Goal: Information Seeking & Learning: Learn about a topic

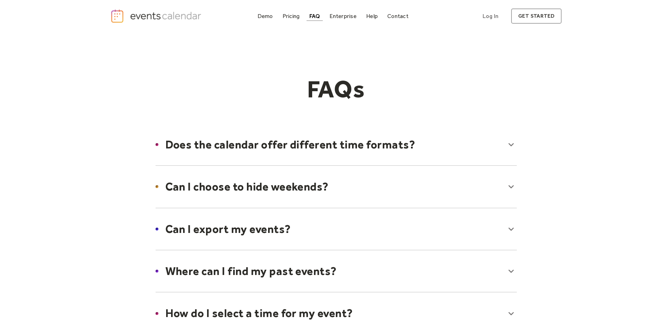
drag, startPoint x: 168, startPoint y: 17, endPoint x: 174, endPoint y: 19, distance: 6.0
click at [168, 17] on img "home" at bounding box center [156, 16] width 93 height 14
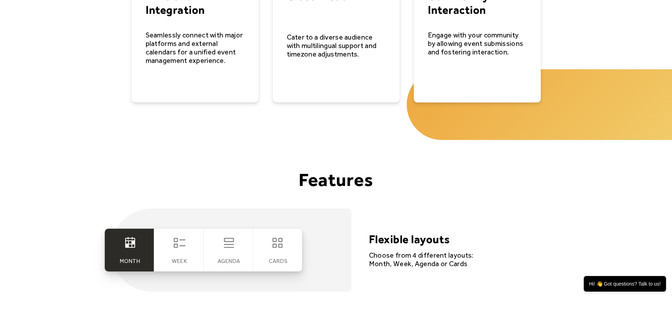
scroll to position [1341, 0]
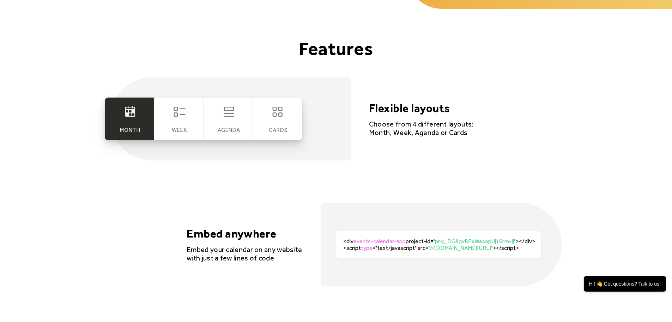
click at [181, 126] on div "Week" at bounding box center [179, 129] width 15 height 7
click at [181, 118] on icon at bounding box center [180, 111] width 14 height 14
click at [210, 119] on div "Agenda" at bounding box center [228, 118] width 49 height 43
click at [268, 117] on div "cards" at bounding box center [277, 118] width 49 height 43
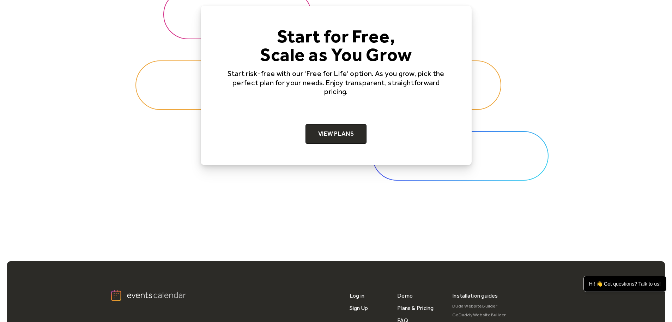
scroll to position [2329, 0]
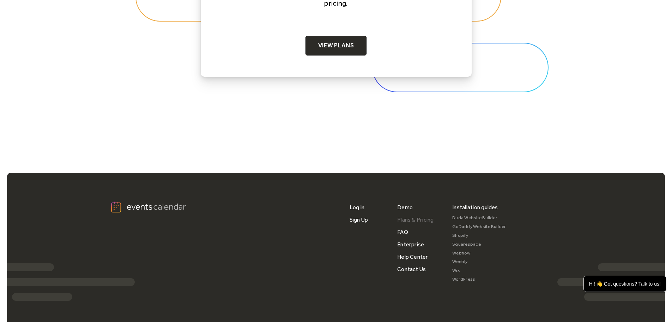
click at [409, 220] on link "Plans & Pricing" at bounding box center [415, 219] width 37 height 12
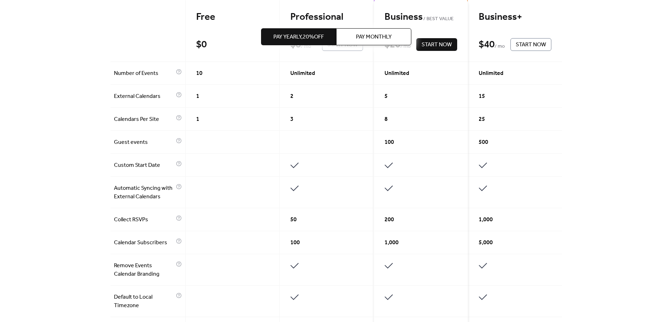
scroll to position [35, 0]
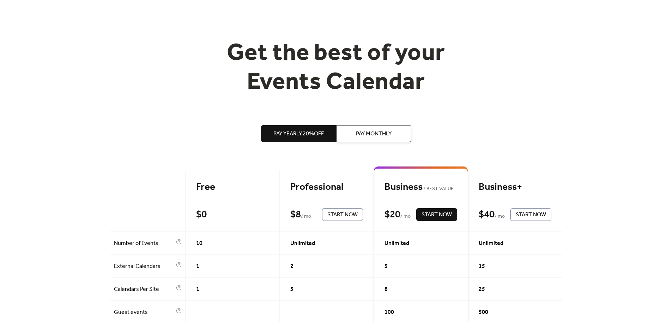
click at [381, 130] on span "Pay Monthly" at bounding box center [374, 134] width 36 height 8
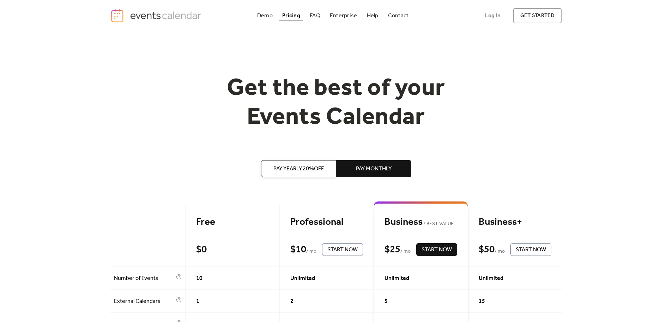
scroll to position [0, 0]
click at [267, 14] on div "Demo" at bounding box center [265, 16] width 16 height 4
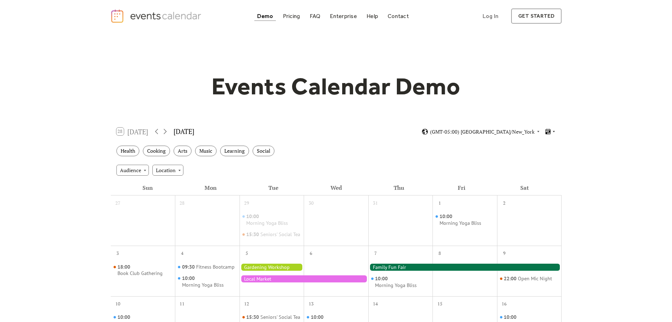
click at [554, 130] on icon at bounding box center [554, 131] width 4 height 4
click at [545, 156] on span "Cards" at bounding box center [539, 155] width 13 height 8
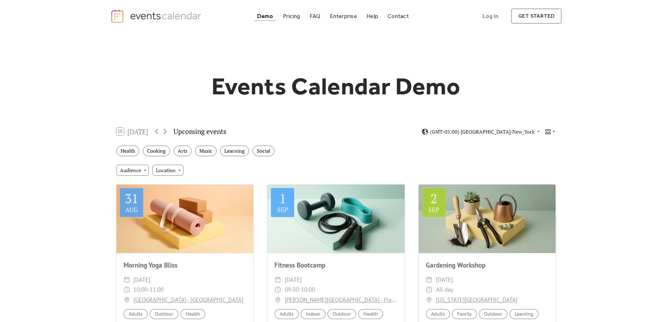
click at [554, 130] on icon at bounding box center [554, 131] width 4 height 4
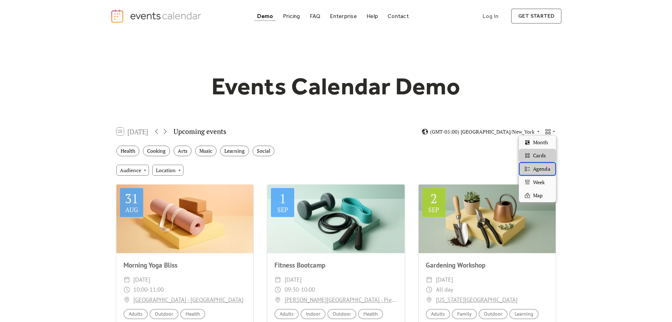
click at [544, 171] on span "Agenda" at bounding box center [541, 169] width 17 height 8
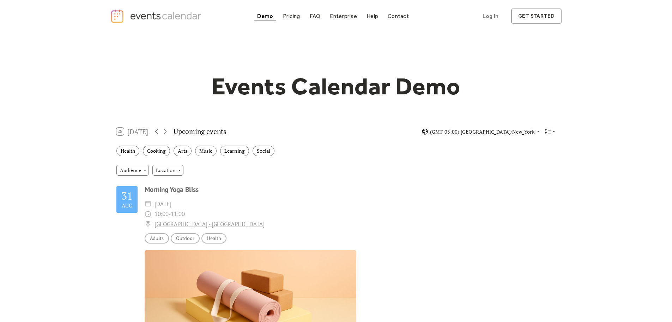
click at [554, 131] on icon at bounding box center [554, 131] width 2 height 1
click at [547, 179] on div "Week" at bounding box center [537, 181] width 37 height 13
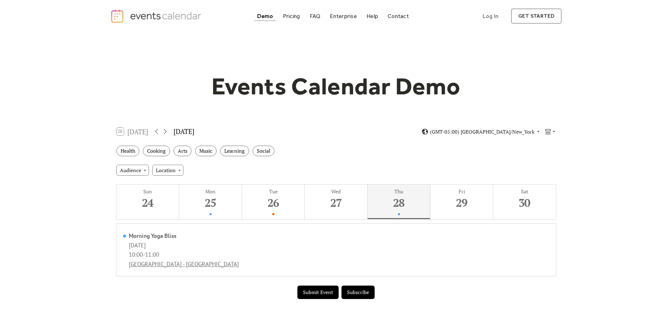
click at [555, 131] on icon at bounding box center [554, 131] width 2 height 1
click at [543, 194] on span "Map" at bounding box center [538, 195] width 10 height 8
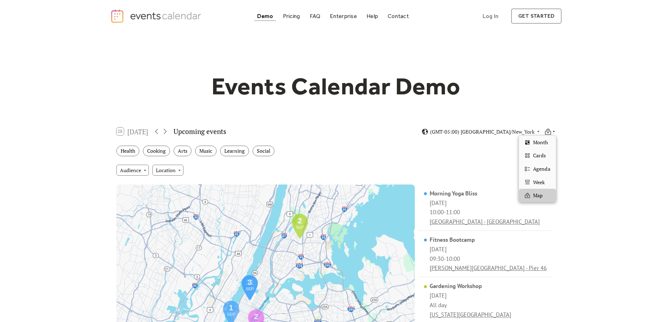
click at [555, 130] on icon at bounding box center [554, 131] width 4 height 4
click at [544, 155] on span "Cards" at bounding box center [539, 155] width 13 height 8
